Goal: Information Seeking & Learning: Learn about a topic

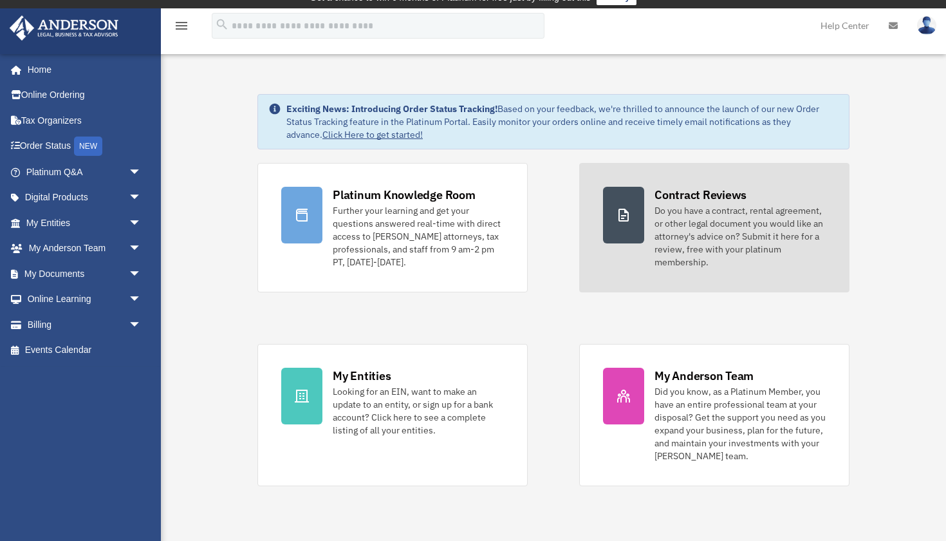
scroll to position [17, 0]
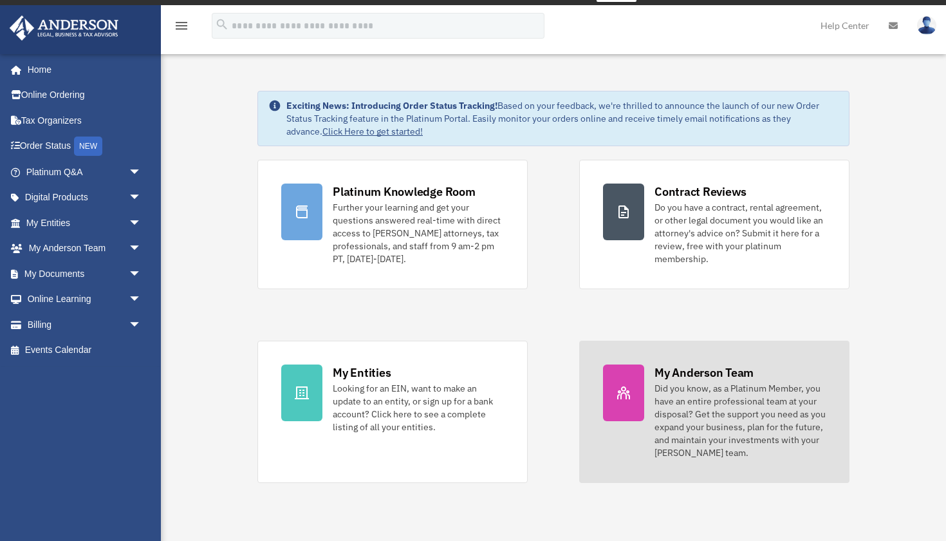
click at [724, 423] on div "Did you know, as a Platinum Member, you have an entire professional team at you…" at bounding box center [740, 420] width 171 height 77
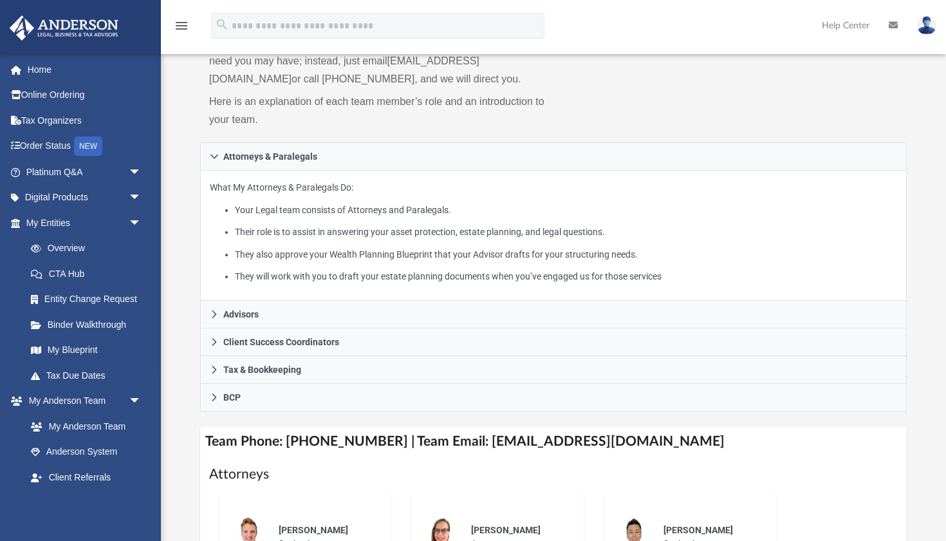
scroll to position [156, 0]
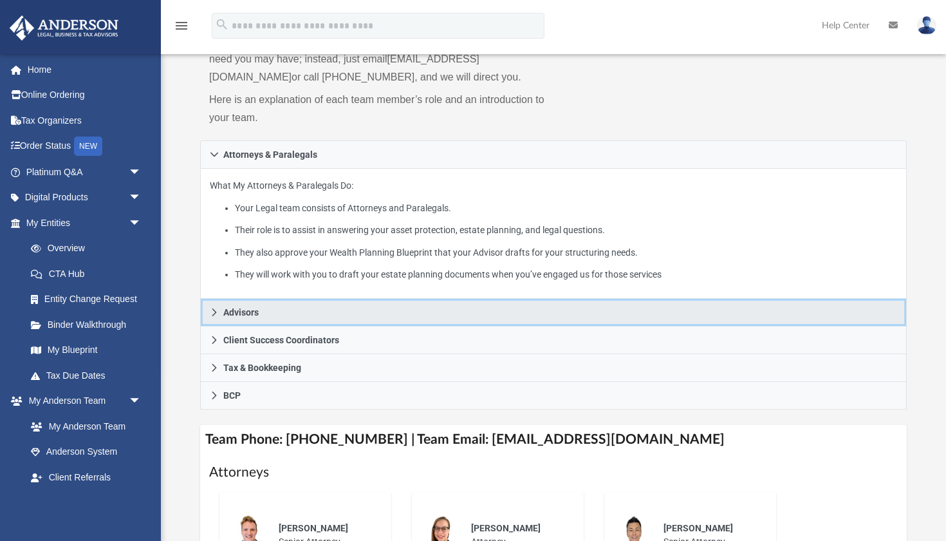
click at [216, 310] on icon at bounding box center [214, 312] width 5 height 8
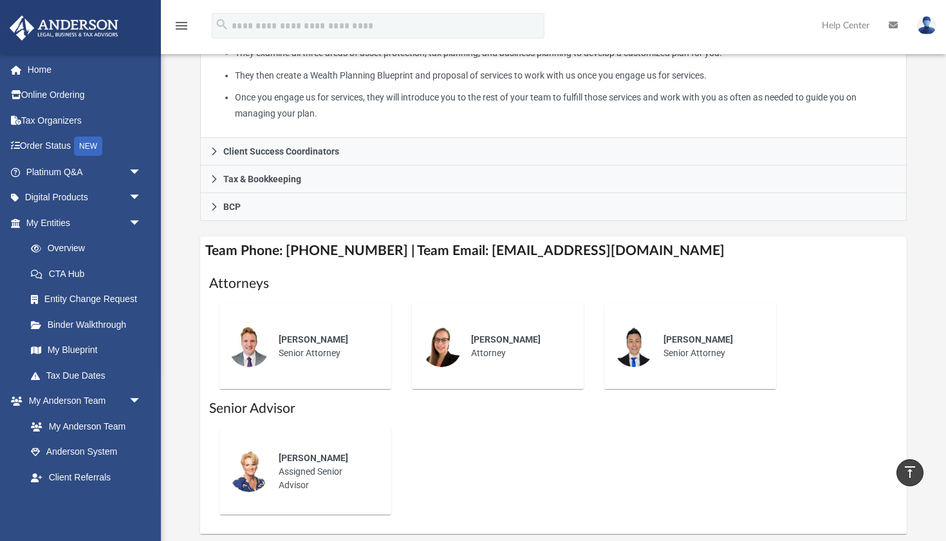
scroll to position [329, 0]
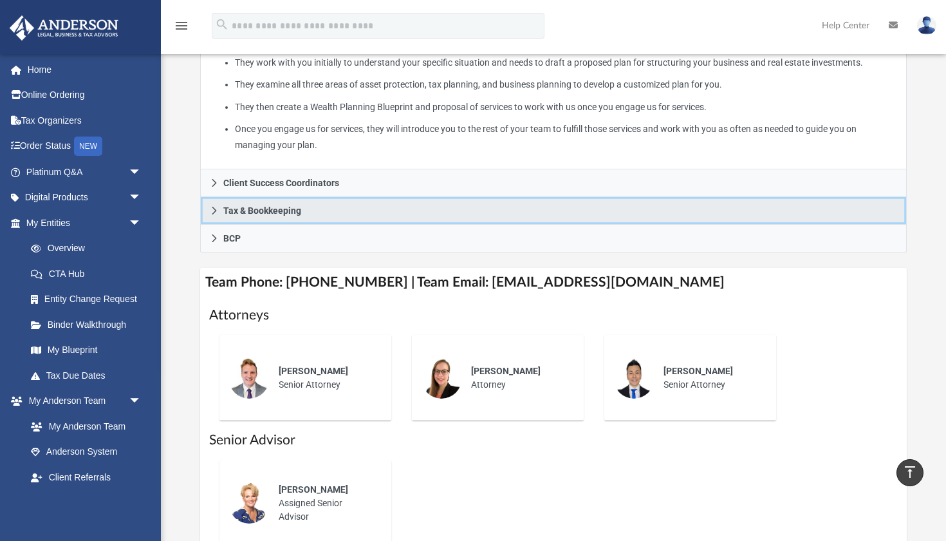
click at [210, 206] on icon at bounding box center [214, 210] width 9 height 9
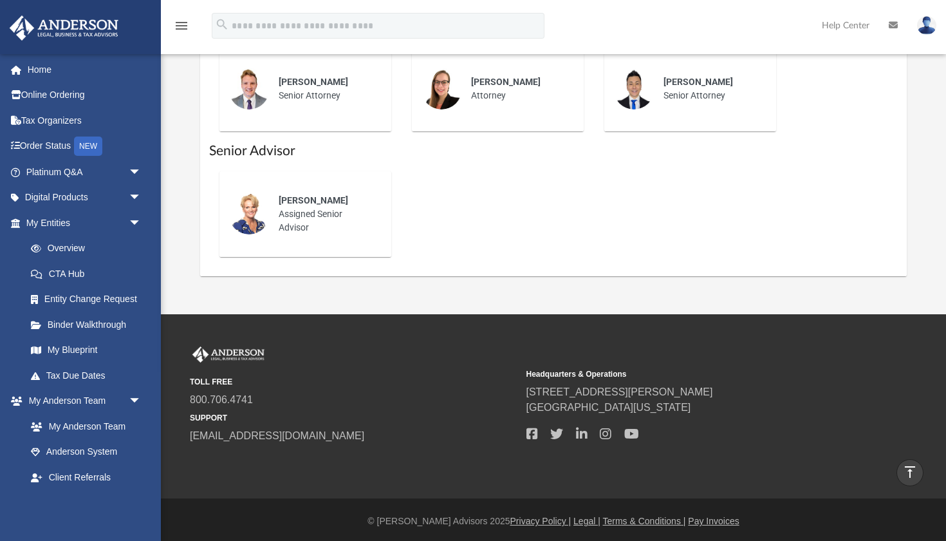
scroll to position [707, 0]
click at [85, 371] on link "Tax Due Dates" at bounding box center [89, 375] width 143 height 26
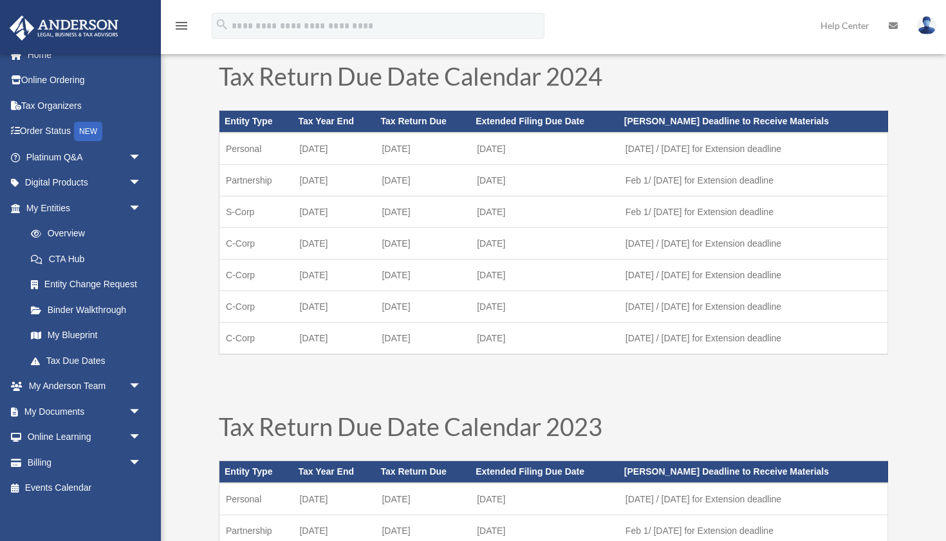
scroll to position [428, 0]
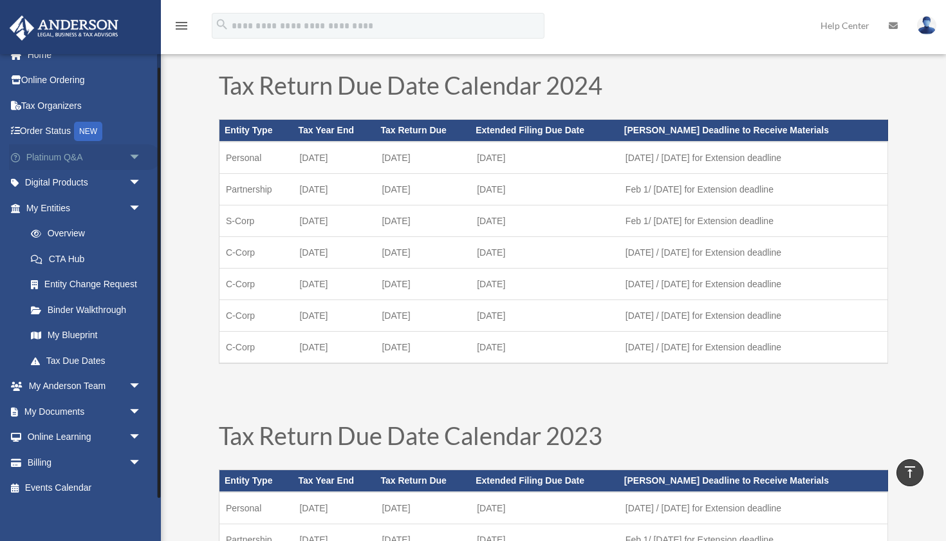
click at [81, 153] on link "Platinum Q&A arrow_drop_down" at bounding box center [85, 157] width 152 height 26
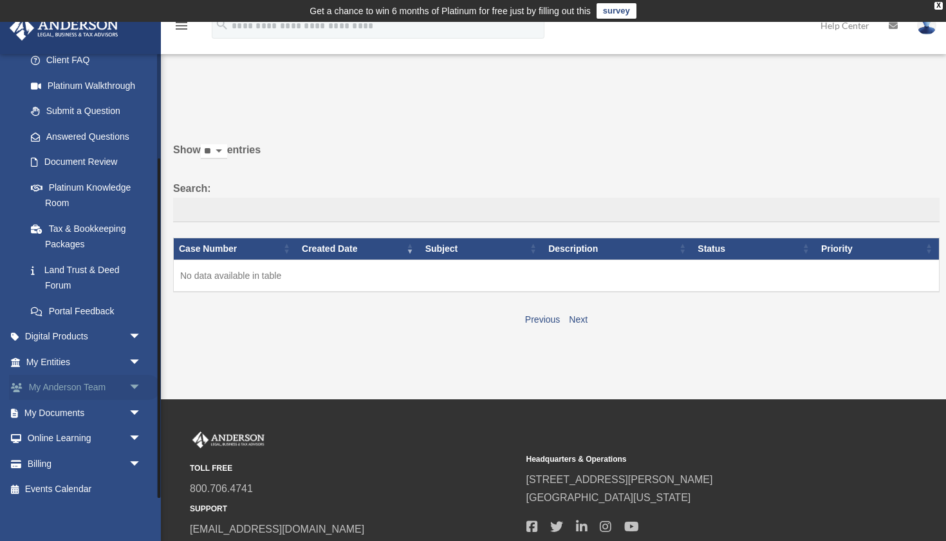
scroll to position [136, 0]
click at [138, 378] on span "arrow_drop_down" at bounding box center [142, 388] width 26 height 26
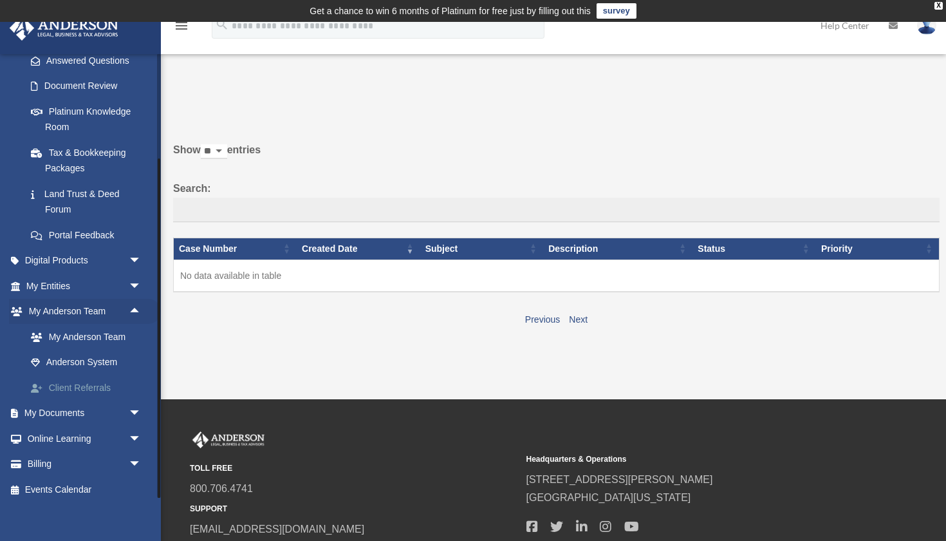
scroll to position [212, 0]
click at [102, 335] on link "My Anderson Team" at bounding box center [89, 338] width 143 height 26
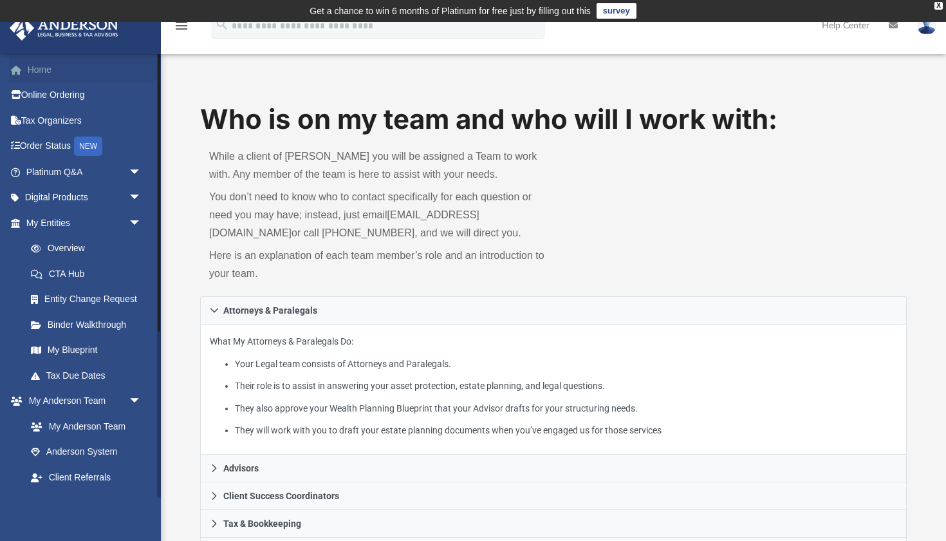
click at [51, 59] on link "Home" at bounding box center [85, 70] width 152 height 26
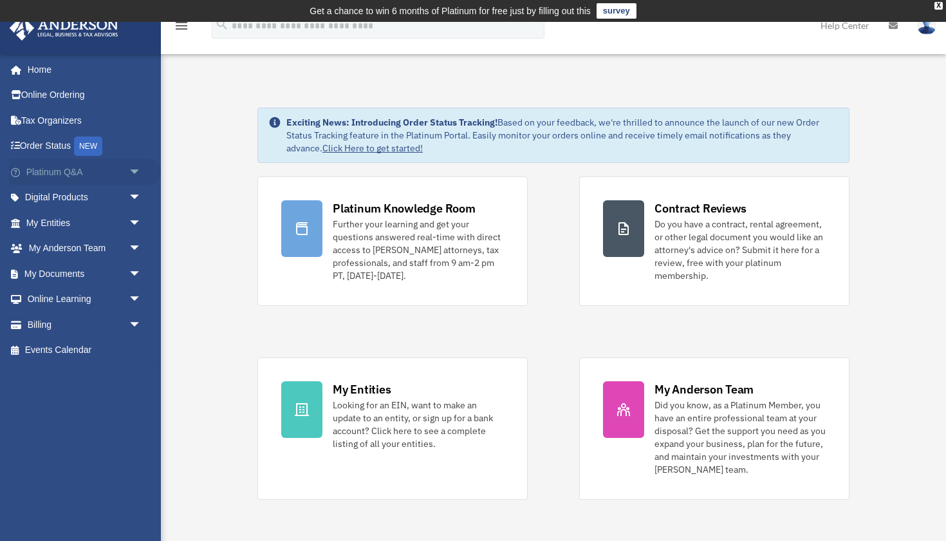
click at [132, 171] on span "arrow_drop_down" at bounding box center [142, 172] width 26 height 26
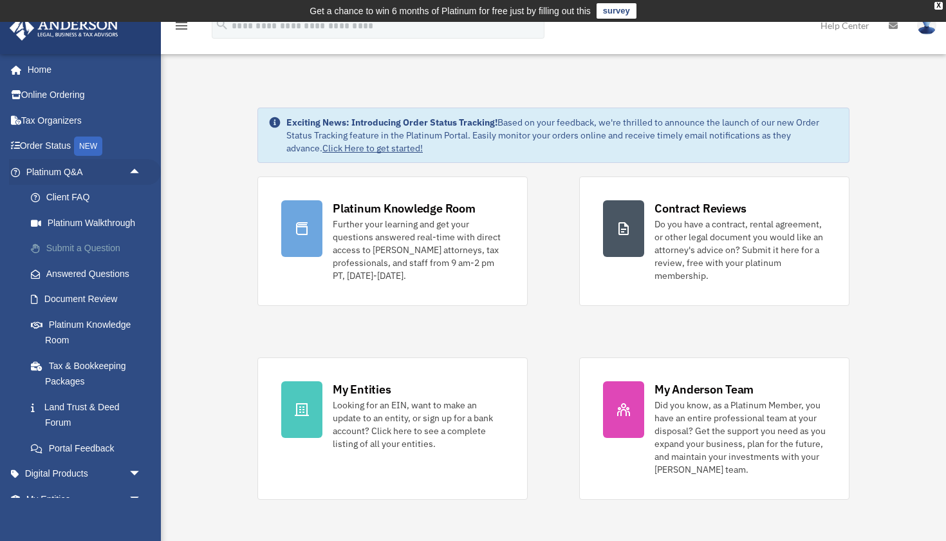
click at [110, 245] on link "Submit a Question" at bounding box center [89, 249] width 143 height 26
click at [101, 268] on link "Answered Questions" at bounding box center [89, 274] width 143 height 26
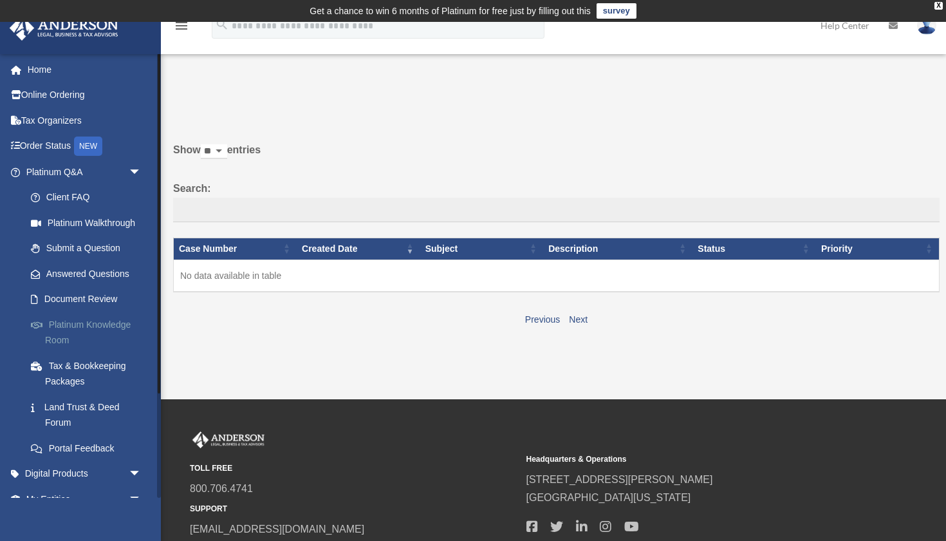
click at [77, 322] on link "Platinum Knowledge Room" at bounding box center [89, 332] width 143 height 41
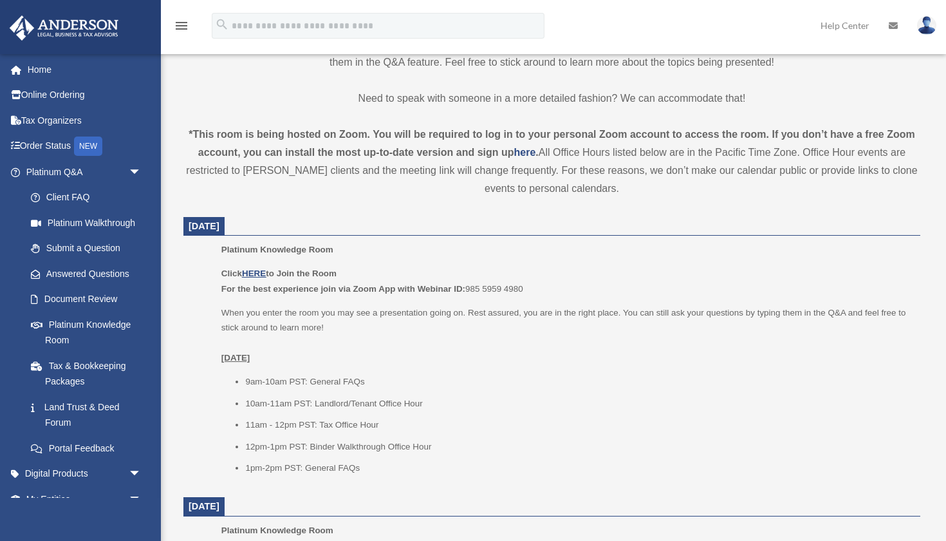
scroll to position [385, 0]
click at [252, 267] on u "HERE" at bounding box center [254, 272] width 24 height 10
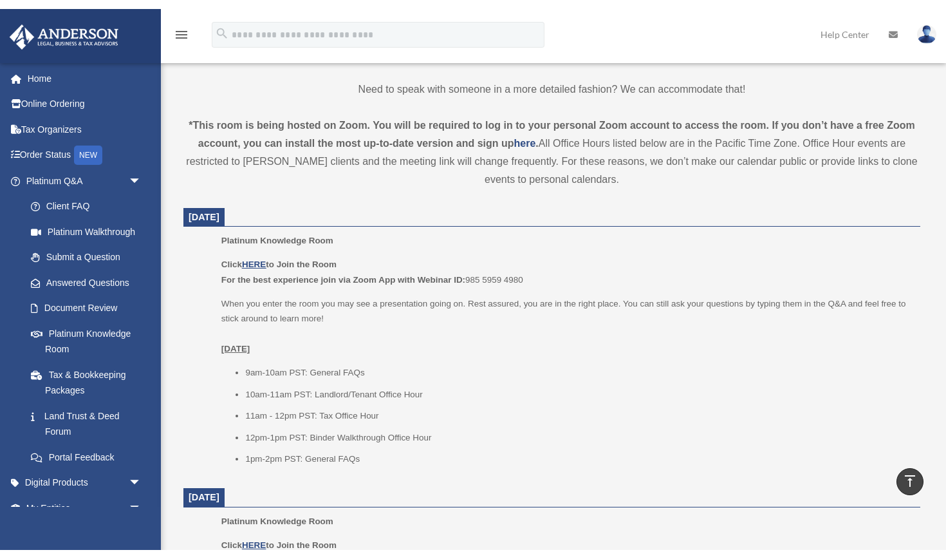
scroll to position [402, 0]
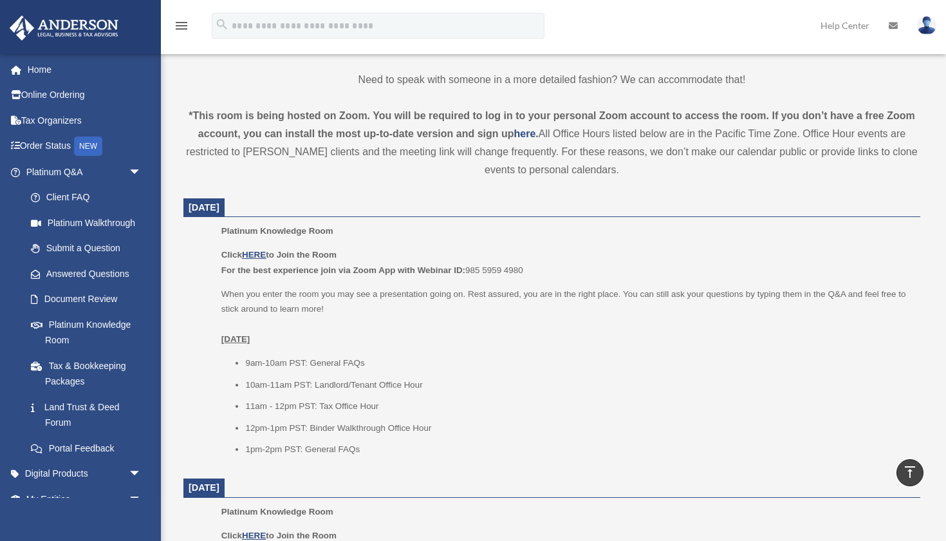
click at [929, 21] on img at bounding box center [926, 25] width 19 height 19
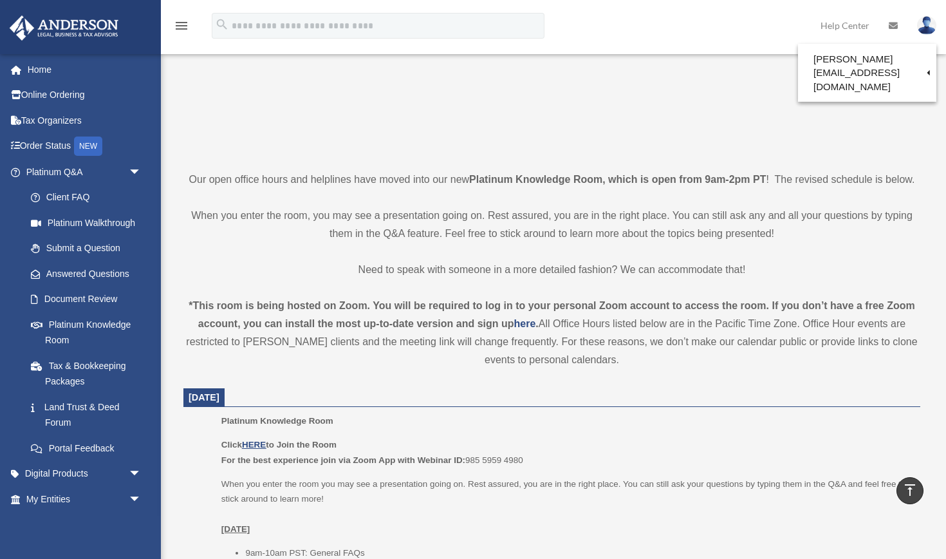
scroll to position [0, 0]
